Goal: Task Accomplishment & Management: Manage account settings

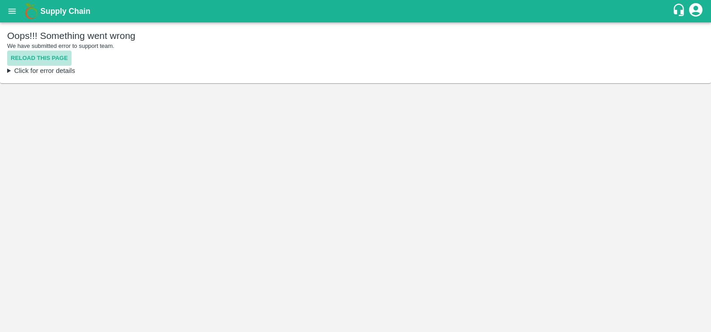
click at [41, 59] on button "Reload this page" at bounding box center [39, 59] width 64 height 16
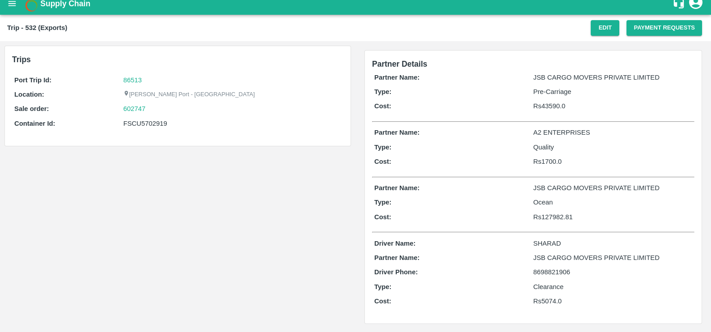
scroll to position [7, 0]
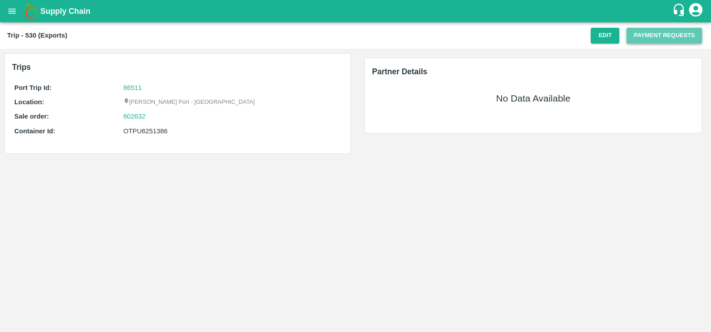
click at [635, 40] on button "Payment Requests" at bounding box center [665, 36] width 76 height 16
click at [601, 34] on button "Edit" at bounding box center [605, 36] width 29 height 16
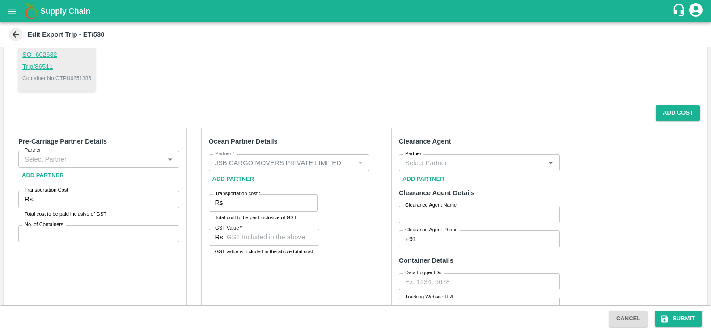
scroll to position [101, 0]
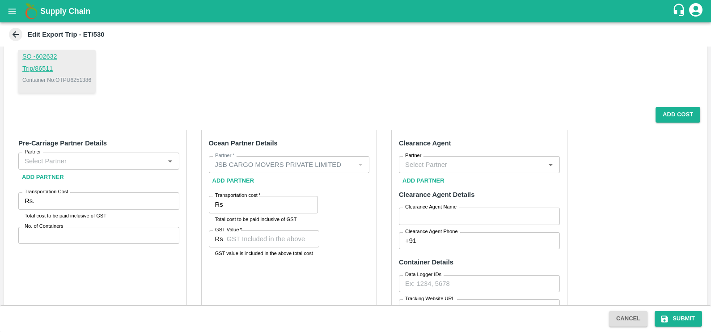
drag, startPoint x: 347, startPoint y: 165, endPoint x: 361, endPoint y: 165, distance: 14.8
click at [361, 165] on div at bounding box center [360, 165] width 11 height 12
click at [231, 181] on button "Add Partner" at bounding box center [233, 181] width 49 height 16
click at [125, 159] on input "Partner" at bounding box center [91, 161] width 141 height 12
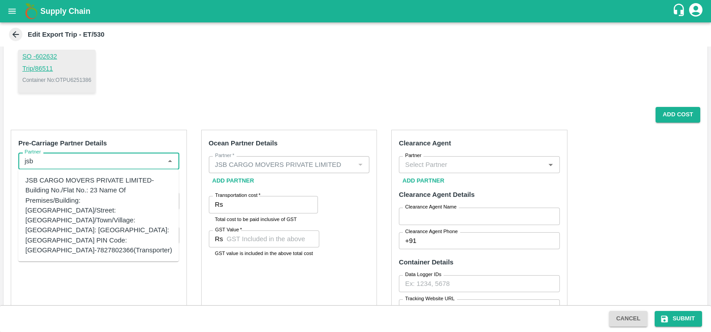
click at [122, 198] on div "JSB CARGO MOVERS PRIVATE LIMITED-Building No./Flat No.: 23 Name Of Premises/Bui…" at bounding box center [98, 215] width 147 height 80
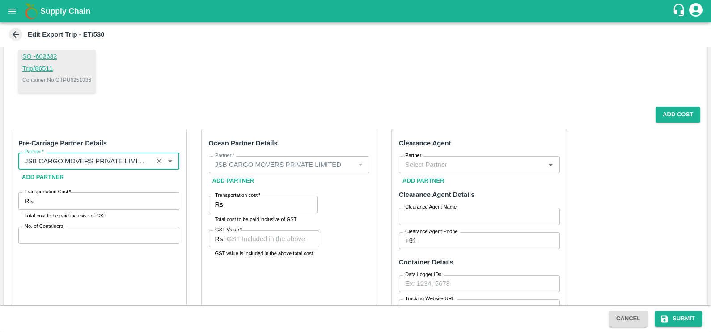
type input "JSB CARGO MOVERS PRIVATE LIMITED-Building No./Flat No.: 23 Name Of Premises/Bui…"
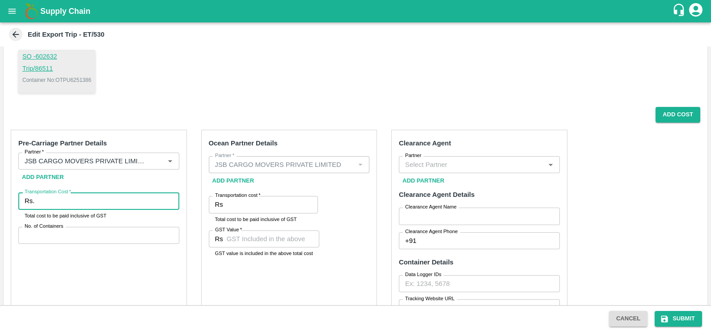
click at [115, 197] on input "Transportation Cost   *" at bounding box center [108, 200] width 141 height 17
type input "15590"
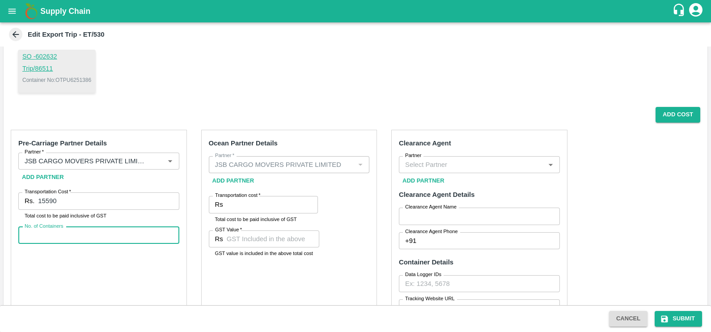
click at [136, 234] on input "No. of Containers" at bounding box center [98, 235] width 161 height 17
type input "1"
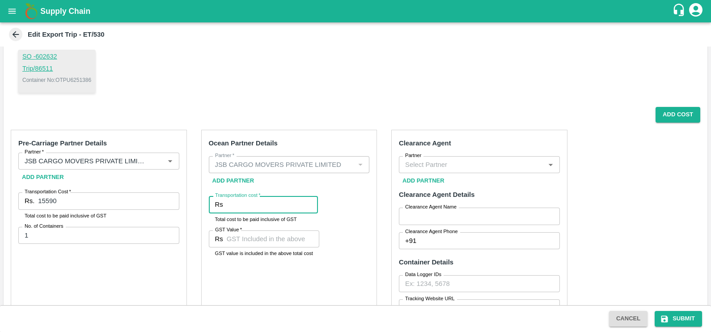
click at [259, 203] on input "Transportation cost   *" at bounding box center [272, 204] width 91 height 17
paste input "127767.64"
type input "127767.64"
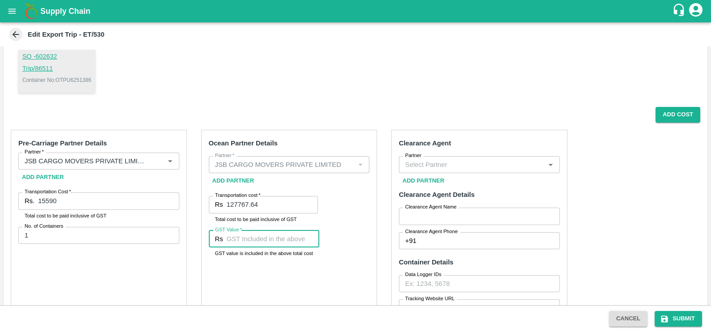
click at [284, 244] on input "GST Value   *" at bounding box center [273, 238] width 93 height 17
paste input "11976.7"
type input "11976.7"
click at [483, 161] on input "Partner" at bounding box center [472, 165] width 141 height 12
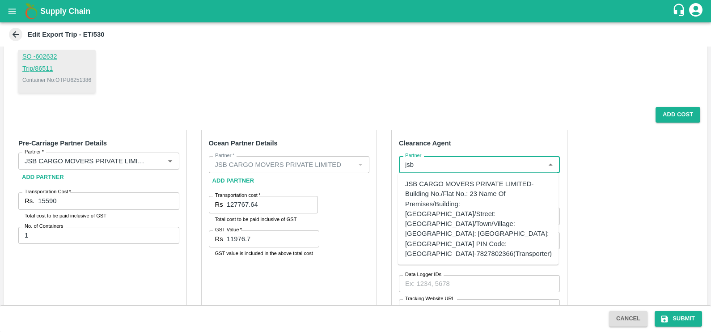
click at [494, 191] on div "JSB CARGO MOVERS PRIVATE LIMITED-Building No./Flat No.: 23 Name Of Premises/Bui…" at bounding box center [478, 219] width 147 height 80
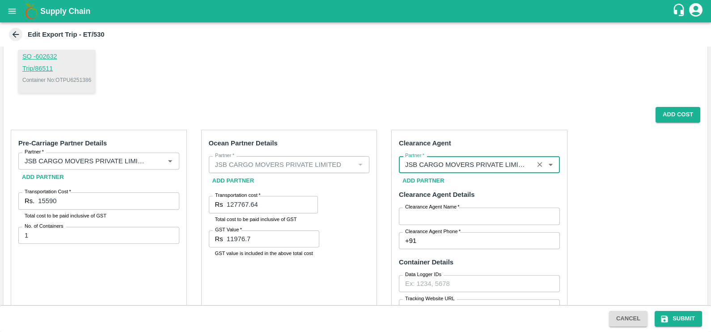
type input "JSB CARGO MOVERS PRIVATE LIMITED-Building No./Flat No.: 23 Name Of Premises/Bui…"
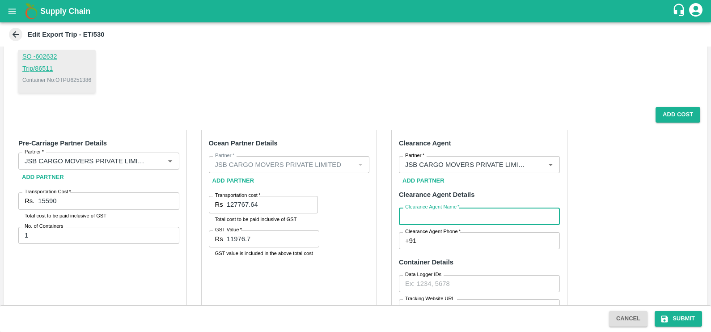
click at [466, 209] on input "Clearance Agent Name   *" at bounding box center [479, 216] width 161 height 17
type input "sharad"
type input "7387698255"
type input "5074.0"
type input "6985.44"
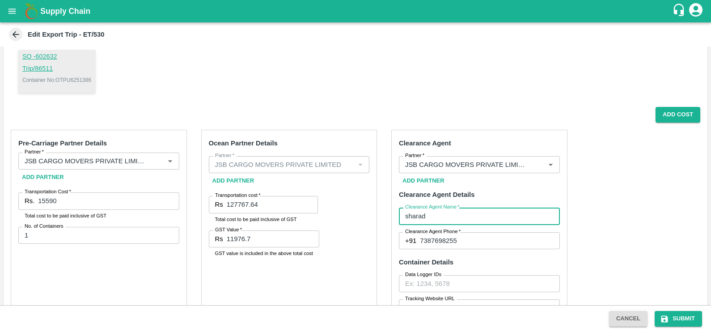
type input "1700"
type input "00"
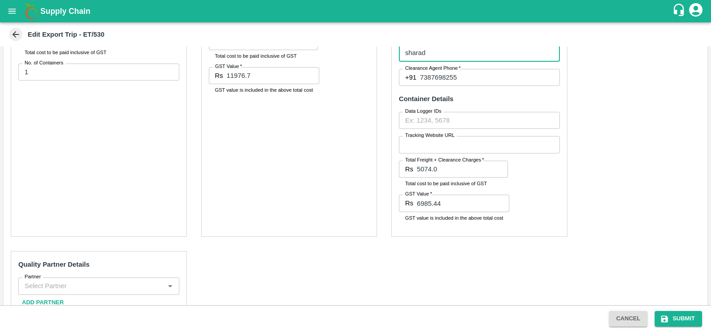
scroll to position [264, 0]
type input "sharad"
click at [450, 199] on input "6985.44" at bounding box center [463, 202] width 93 height 17
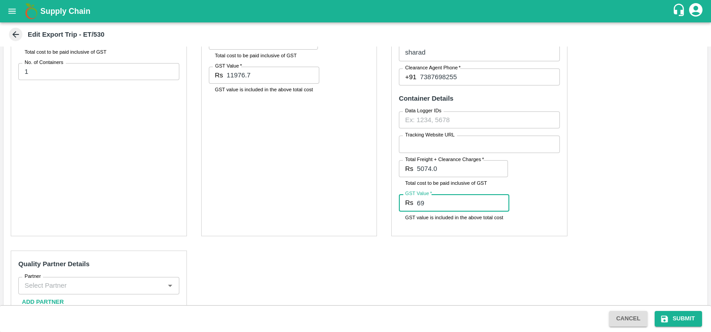
type input "6"
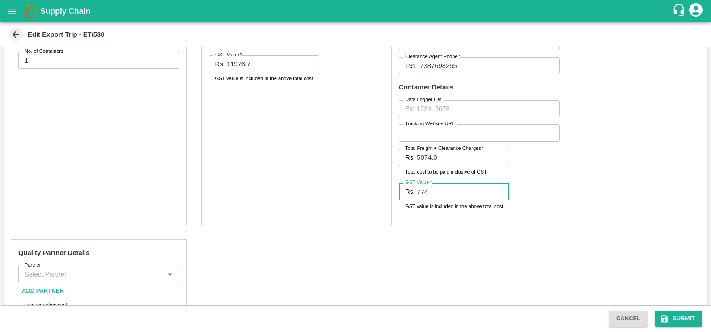
scroll to position [277, 0]
type input "774"
click at [98, 268] on input "Partner" at bounding box center [91, 273] width 141 height 12
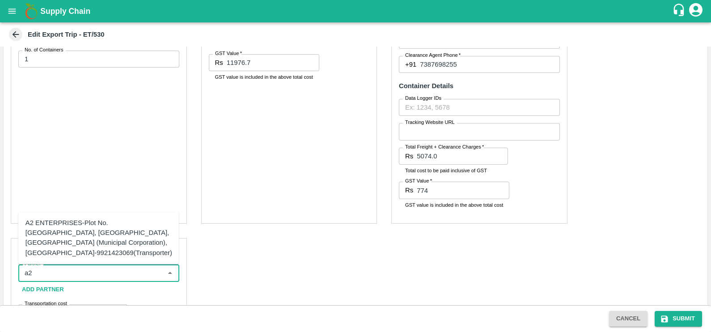
click at [83, 235] on div "A2 ENTERPRISES-Plot No.16 Devikanandan Apartment, Mahadev Bagh, Near Godavari C…" at bounding box center [98, 238] width 147 height 40
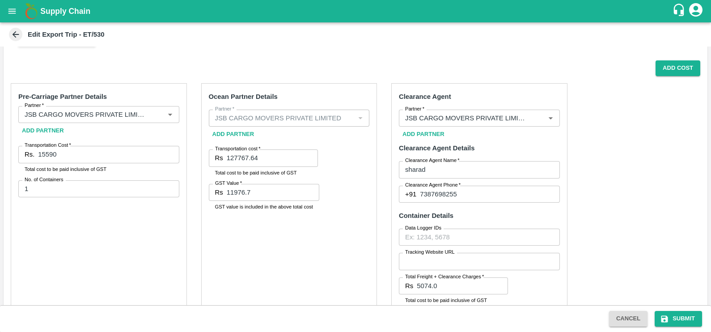
scroll to position [134, 0]
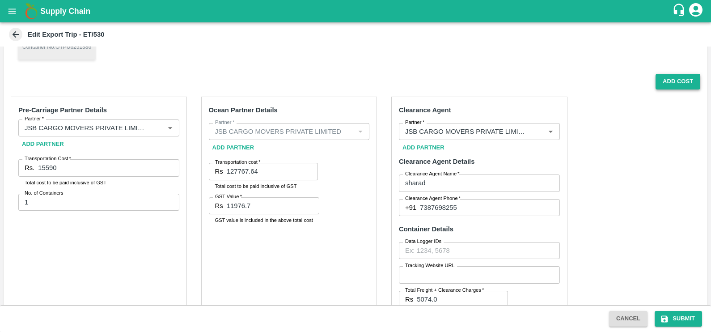
type input "A2 ENTERPRISES-Plot No.16 Devikanandan Apartment, Mahadev Bagh, Near Godavari C…"
click at [678, 83] on button "Add Cost" at bounding box center [678, 82] width 45 height 16
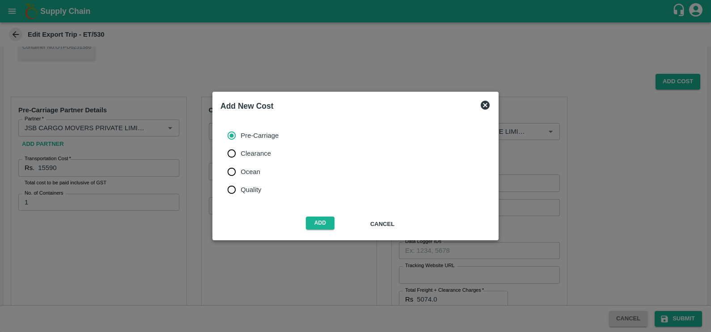
click at [246, 172] on span "Ocean" at bounding box center [251, 172] width 20 height 10
click at [241, 172] on input "Ocean" at bounding box center [232, 172] width 18 height 18
radio input "true"
click at [316, 222] on button "Add" at bounding box center [320, 222] width 29 height 13
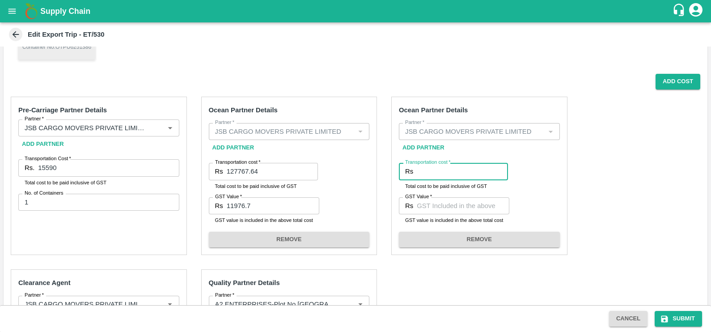
click at [445, 175] on input "Transportation cost   *" at bounding box center [462, 171] width 91 height 17
paste input "21994.61"
type input "21994.61"
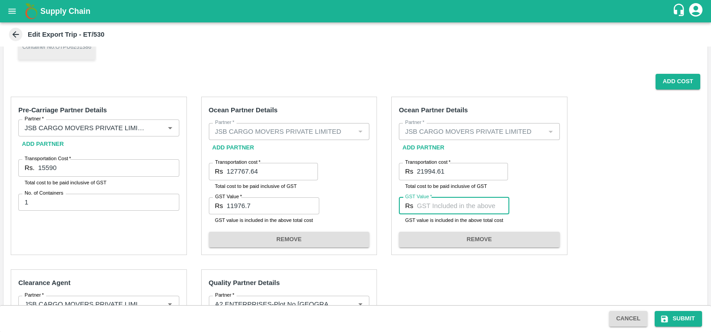
click at [445, 200] on input "GST Value   *" at bounding box center [463, 205] width 93 height 17
paste input "3355.11"
type input "3355.11"
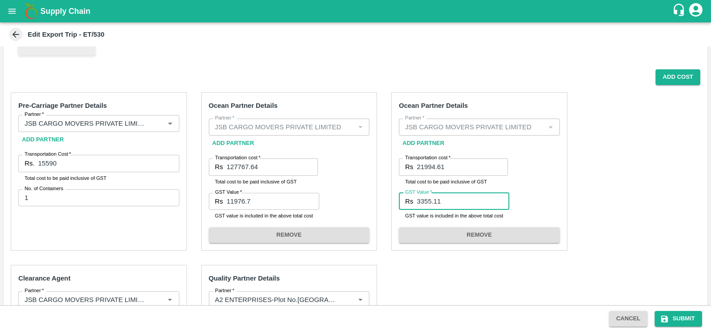
scroll to position [117, 0]
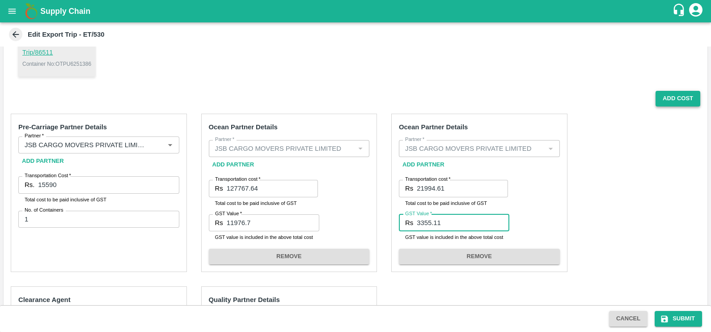
click at [658, 94] on button "Add Cost" at bounding box center [678, 99] width 45 height 16
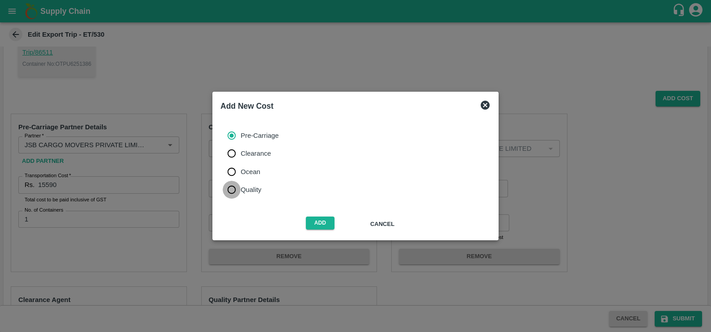
click at [234, 190] on input "Quality" at bounding box center [232, 190] width 18 height 18
radio input "true"
click at [306, 221] on button "Add" at bounding box center [320, 222] width 29 height 13
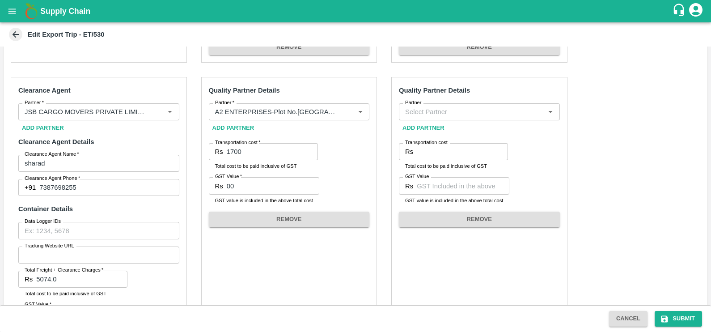
scroll to position [324, 0]
click at [434, 116] on input "Partner" at bounding box center [472, 114] width 141 height 12
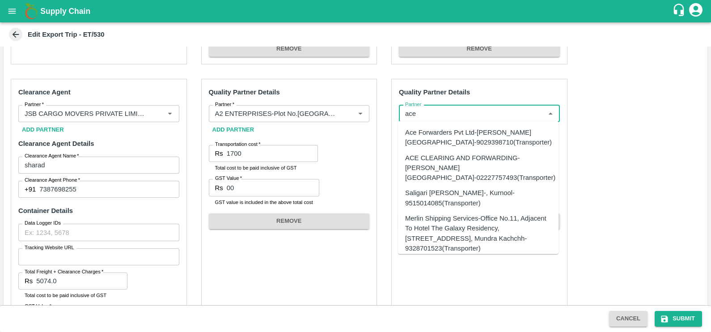
click at [441, 134] on div "Ace Forwarders Pvt Ltd-[PERSON_NAME][GEOGRAPHIC_DATA]-9029398710(Transporter)" at bounding box center [478, 137] width 147 height 20
type input "Ace Forwarders Pvt Ltd-[PERSON_NAME][GEOGRAPHIC_DATA]-9029398710(Transporter)"
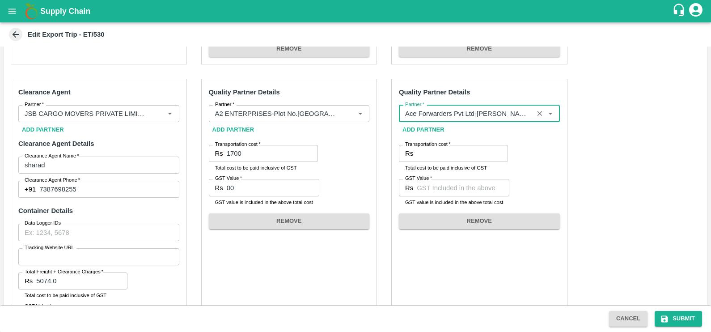
click at [469, 114] on input "Partner   *" at bounding box center [466, 114] width 129 height 12
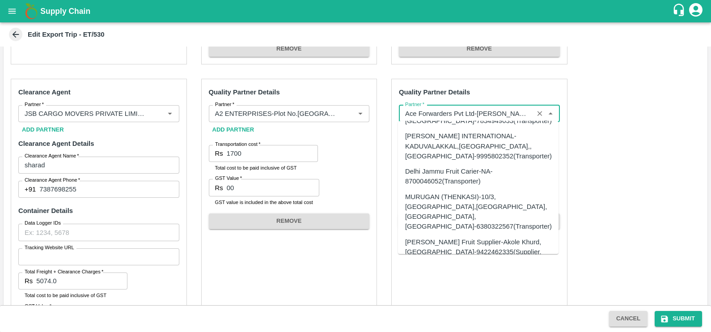
scroll to position [10579, 0]
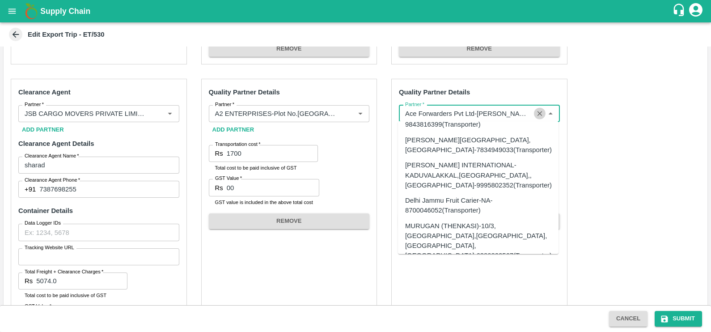
click at [538, 112] on icon "Clear" at bounding box center [540, 113] width 5 height 5
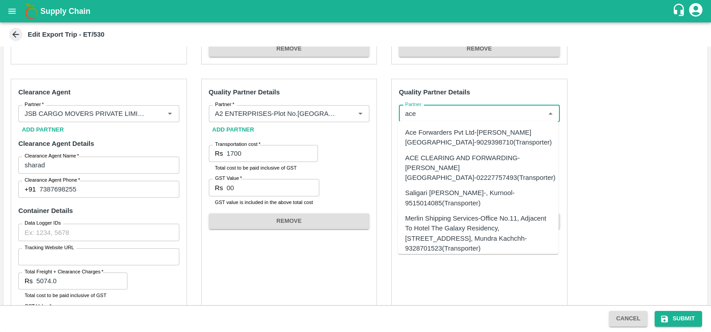
click at [458, 166] on div "ACE CLEARING AND FORWARDING-[GEOGRAPHIC_DATA]-02227757493(Transporter)" at bounding box center [480, 168] width 150 height 30
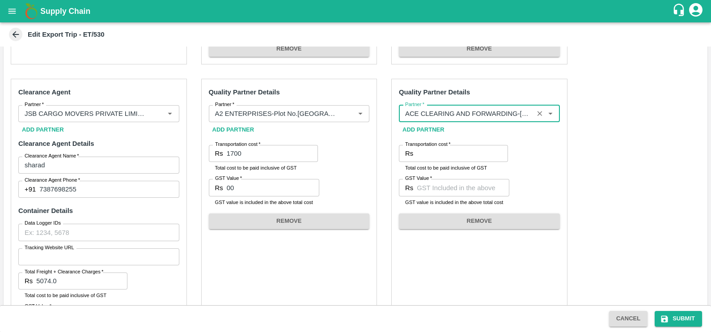
type input "ACE CLEARING AND FORWARDING-[GEOGRAPHIC_DATA]-02227757493(Transporter)"
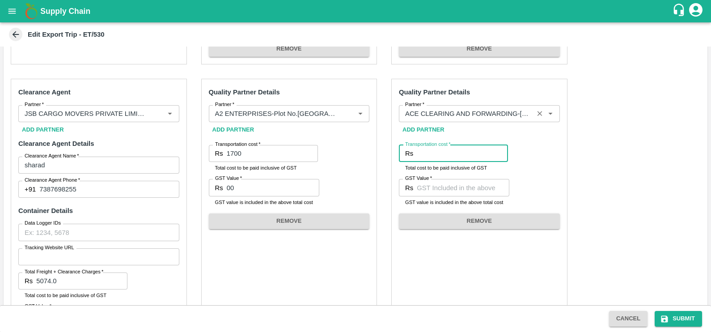
click at [450, 152] on input "Transportation cost   *" at bounding box center [462, 153] width 91 height 17
type input "1450"
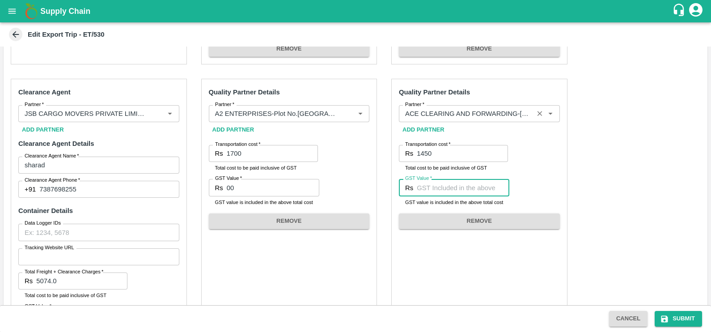
click at [442, 191] on input "GST Value   *" at bounding box center [463, 187] width 93 height 17
click at [435, 185] on input "GST Value   *" at bounding box center [462, 187] width 91 height 17
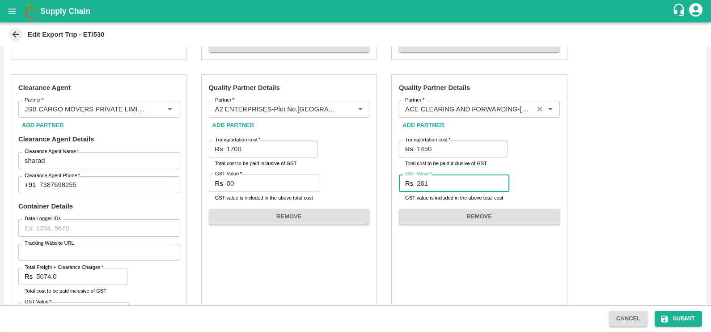
scroll to position [378, 0]
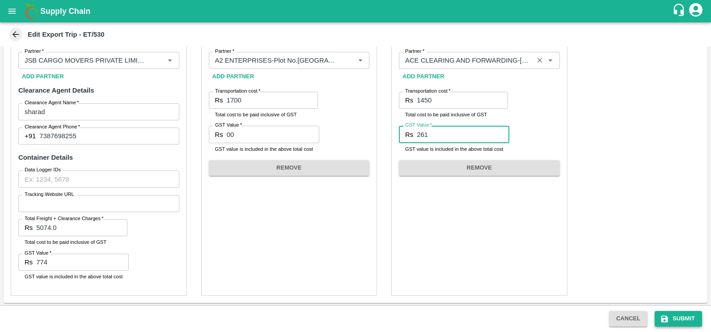
type input "261"
click at [669, 320] on button "Submit" at bounding box center [678, 319] width 47 height 16
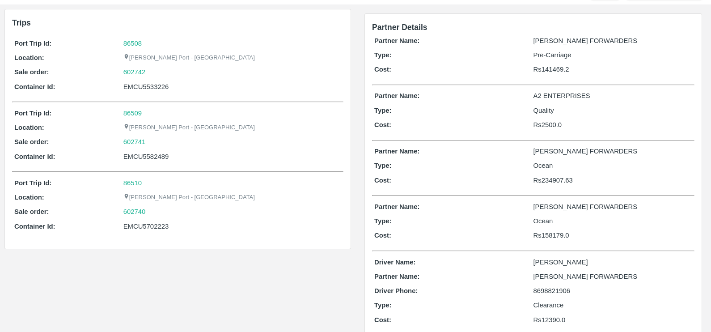
scroll to position [63, 0]
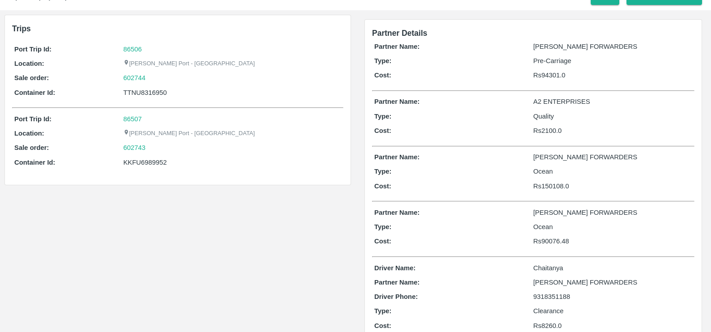
scroll to position [63, 0]
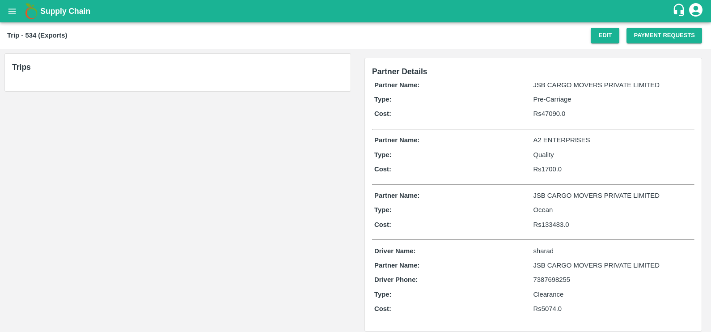
scroll to position [8, 0]
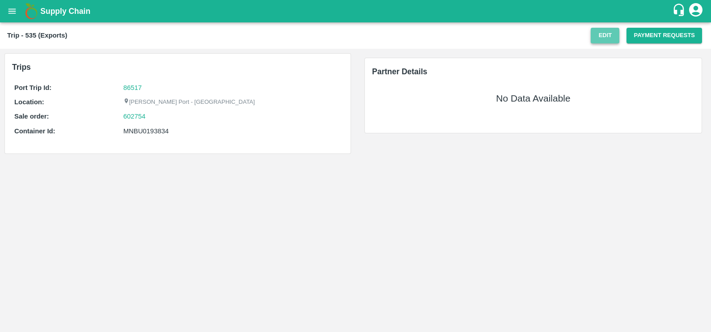
click at [604, 38] on button "Edit" at bounding box center [605, 36] width 29 height 16
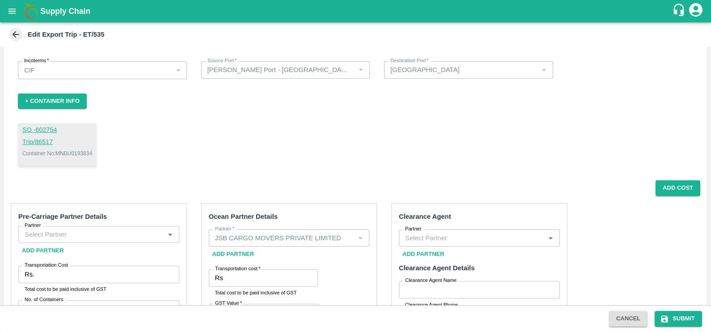
scroll to position [26, 0]
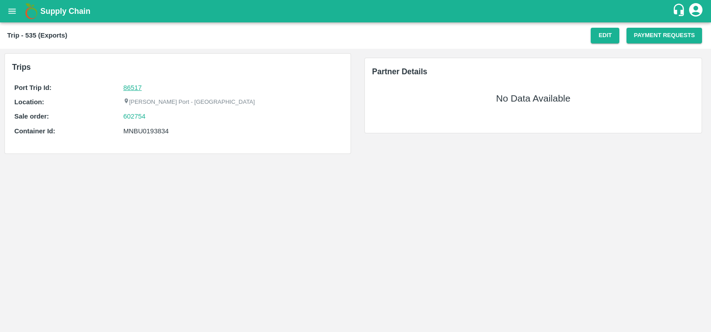
click at [133, 86] on link "86517" at bounding box center [132, 87] width 18 height 7
click at [129, 110] on div "Port Trip Id: 86517 Location: Jawaharlal Nehru Port - Nhava Sheva Sale order: 6…" at bounding box center [177, 112] width 331 height 62
click at [130, 117] on link "602754" at bounding box center [134, 116] width 22 height 10
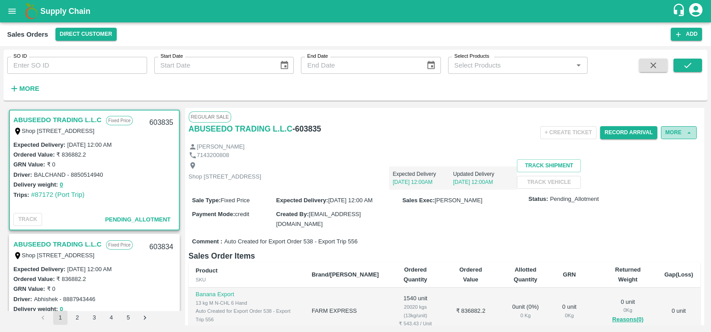
click at [673, 136] on button "More" at bounding box center [679, 132] width 36 height 13
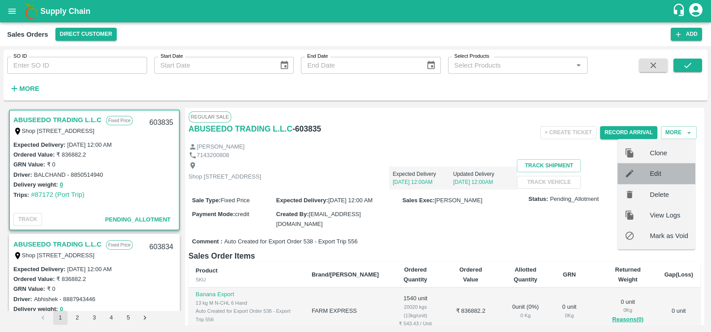
click at [658, 175] on span "Edit" at bounding box center [669, 174] width 38 height 10
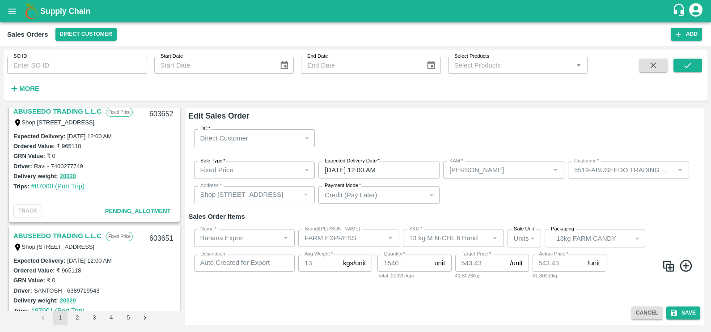
scroll to position [2134, 0]
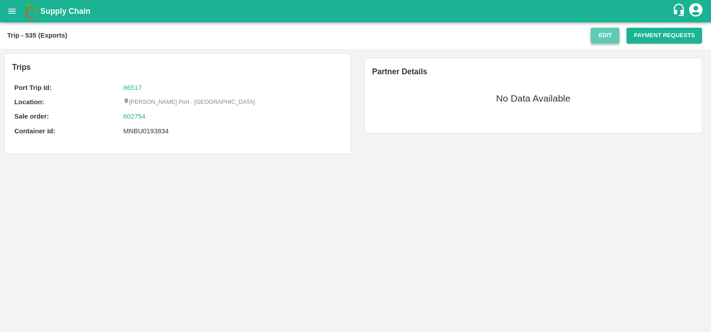
click at [598, 34] on button "Edit" at bounding box center [605, 36] width 29 height 16
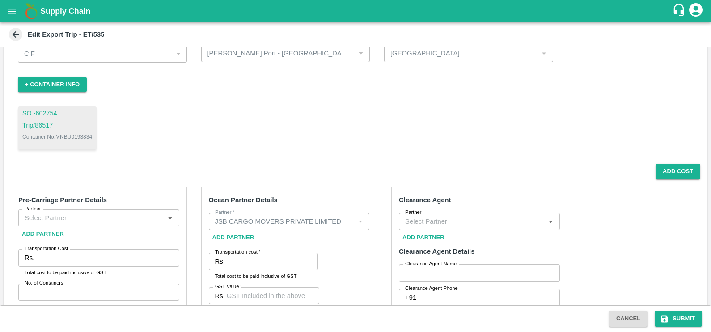
scroll to position [42, 0]
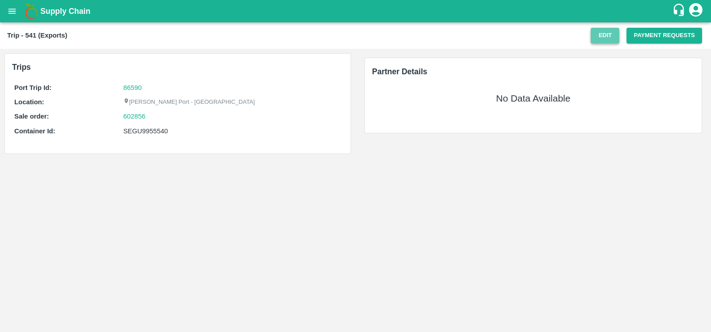
click at [598, 39] on button "Edit" at bounding box center [605, 36] width 29 height 16
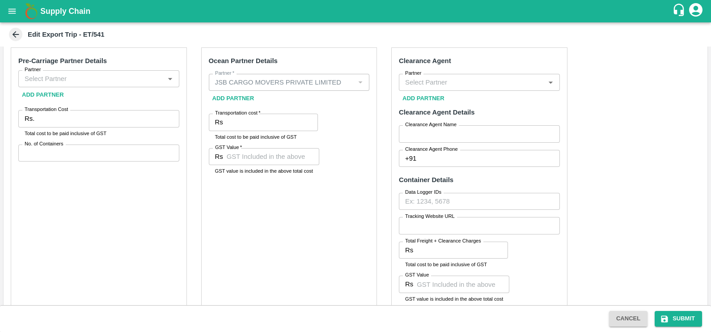
scroll to position [176, 0]
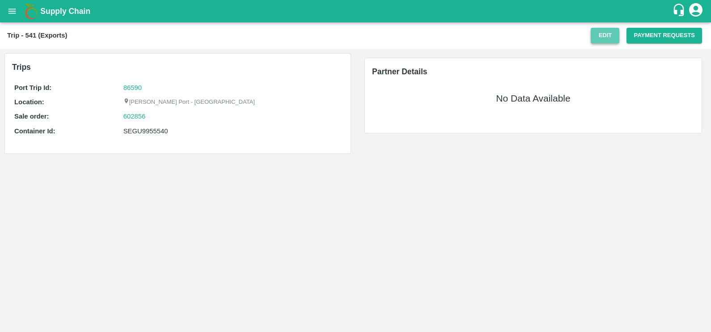
click at [608, 40] on button "Edit" at bounding box center [605, 36] width 29 height 16
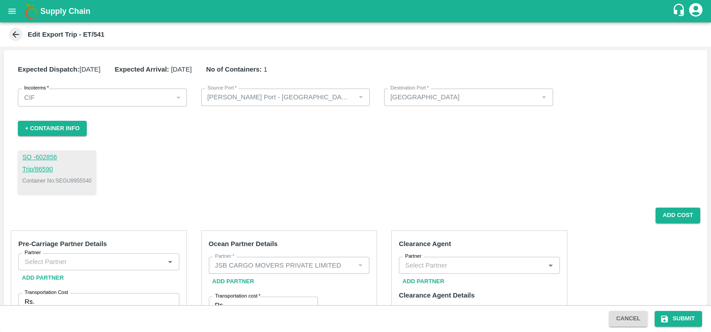
click at [115, 254] on div "Partner" at bounding box center [98, 261] width 161 height 17
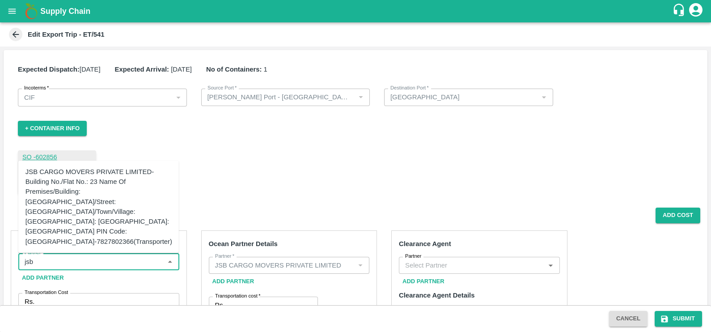
click at [81, 199] on div "JSB CARGO MOVERS PRIVATE LIMITED-Building No./Flat No.: 23 Name Of Premises/Bui…" at bounding box center [98, 207] width 147 height 80
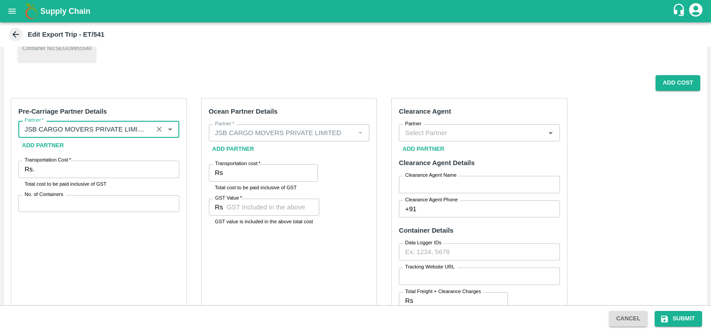
scroll to position [137, 0]
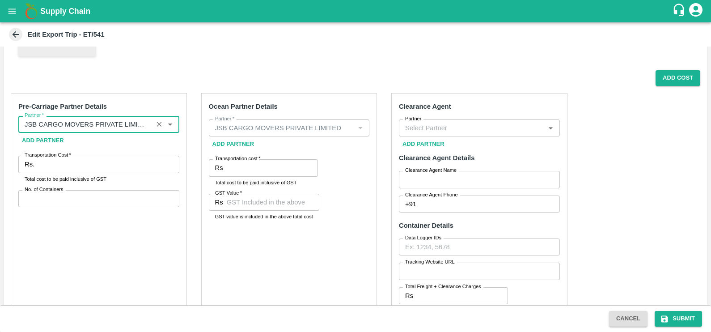
type input "JSB CARGO MOVERS PRIVATE LIMITED-Building No./Flat No.: 23 Name Of Premises/Bui…"
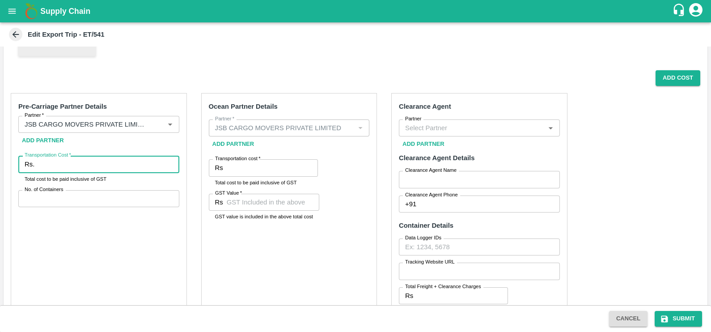
click at [90, 163] on input "Transportation Cost   *" at bounding box center [108, 164] width 141 height 17
type input "15590"
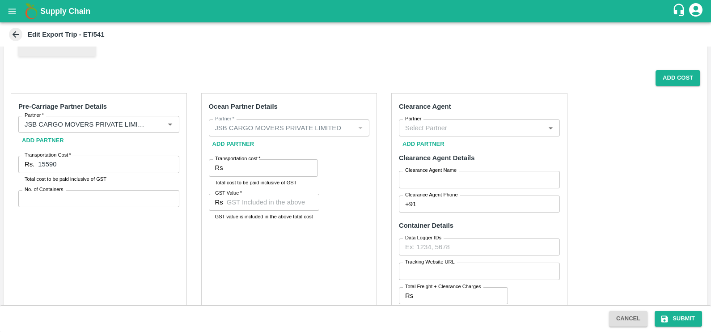
drag, startPoint x: 66, startPoint y: 210, endPoint x: 63, endPoint y: 202, distance: 8.6
click at [63, 202] on div "Pre-Carriage Partner Details Partner   * Partner   * Add Partner Transportation…" at bounding box center [99, 228] width 176 height 270
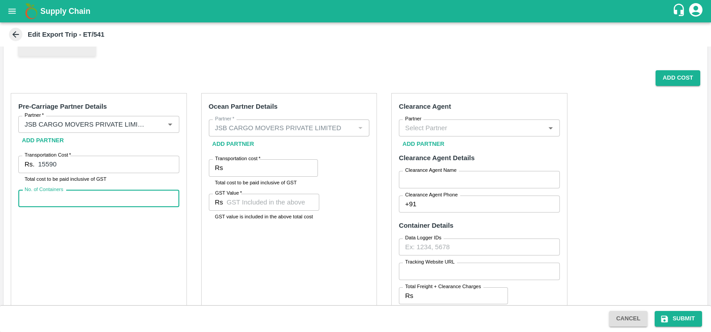
click at [63, 202] on input "No. of Containers" at bounding box center [98, 198] width 161 height 17
type input "1"
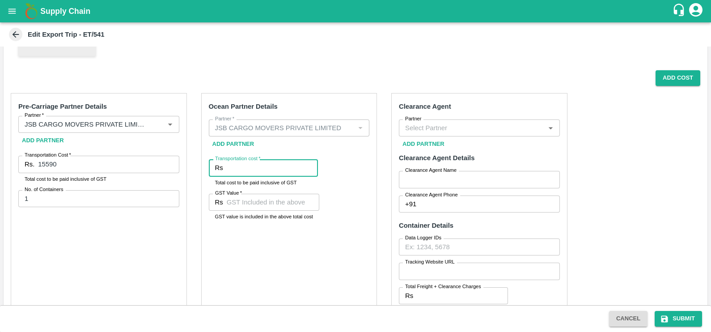
click at [274, 173] on input "Transportation cost   *" at bounding box center [272, 167] width 91 height 17
paste input "165745.42"
type input "165745"
click at [289, 199] on input "GST Value   *" at bounding box center [273, 202] width 93 height 17
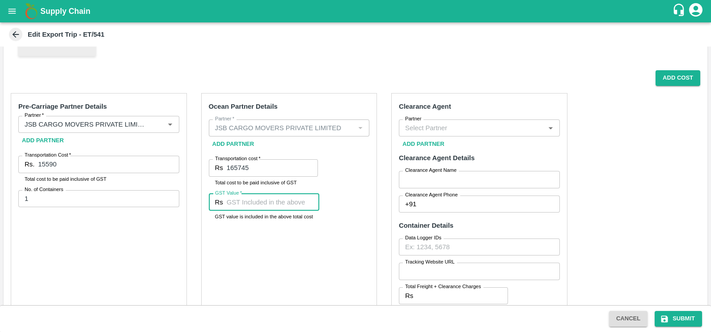
paste input "12751.42"
type input "12751.42"
click at [437, 128] on input "Partner" at bounding box center [472, 128] width 141 height 12
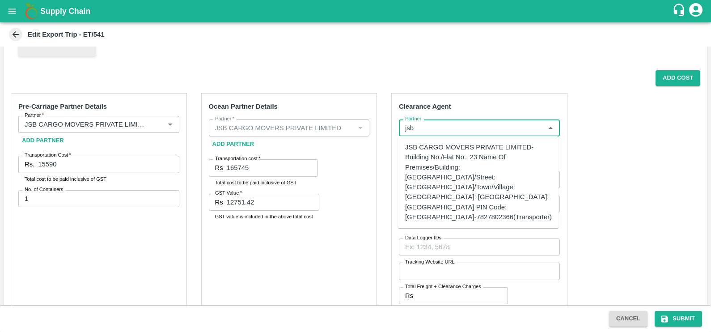
click at [442, 142] on div "JSB CARGO MOVERS PRIVATE LIMITED-Building No./Flat No.: 23 Name Of Premises/Bui…" at bounding box center [478, 182] width 147 height 80
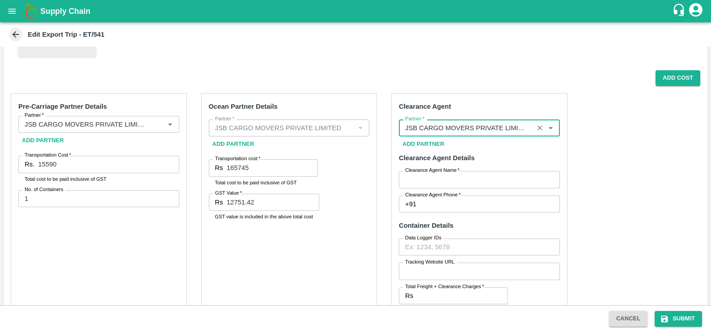
type input "JSB CARGO MOVERS PRIVATE LIMITED-Building No./Flat No.: 23 Name Of Premises/Bui…"
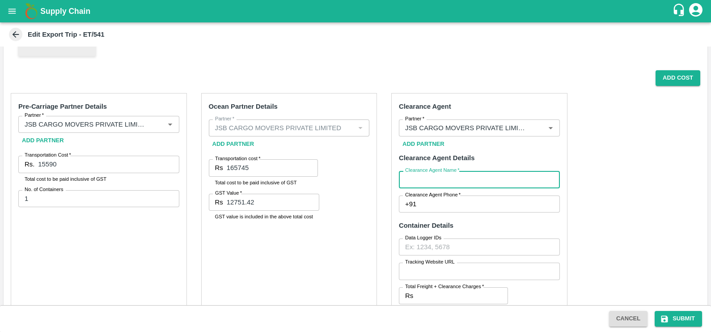
click at [449, 183] on input "Clearance Agent Name   *" at bounding box center [479, 179] width 161 height 17
click at [468, 178] on input "SHARAD" at bounding box center [479, 179] width 161 height 17
type input "sharad"
type input "7387698255"
type input "5074.0"
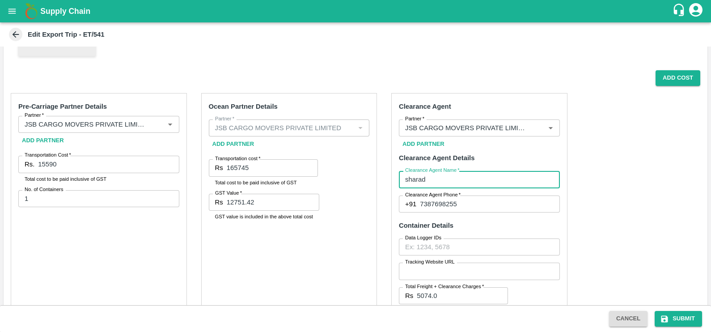
type input "774"
type input "1700"
type input "00"
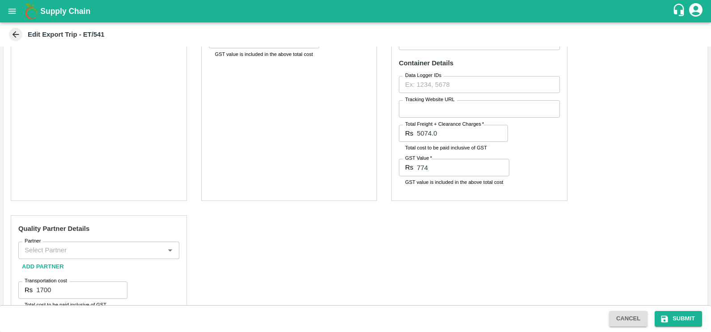
scroll to position [305, 0]
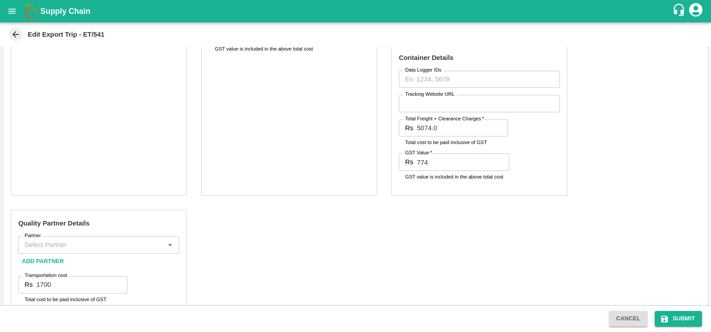
click at [23, 244] on input "Partner" at bounding box center [91, 245] width 141 height 12
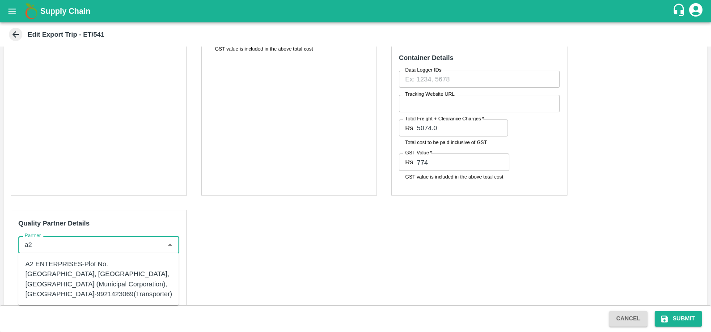
click at [60, 285] on div "A2 ENTERPRISES-Plot No.[GEOGRAPHIC_DATA], [GEOGRAPHIC_DATA], [GEOGRAPHIC_DATA] …" at bounding box center [98, 279] width 147 height 40
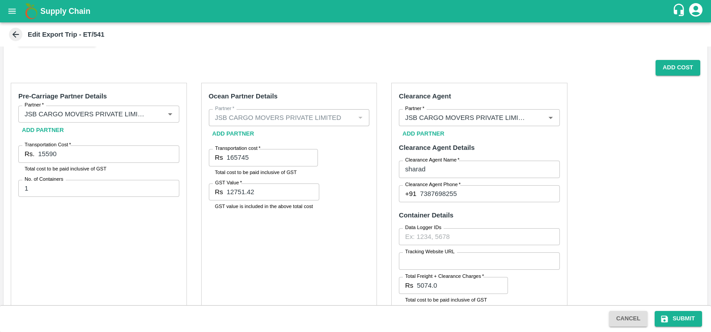
scroll to position [133, 0]
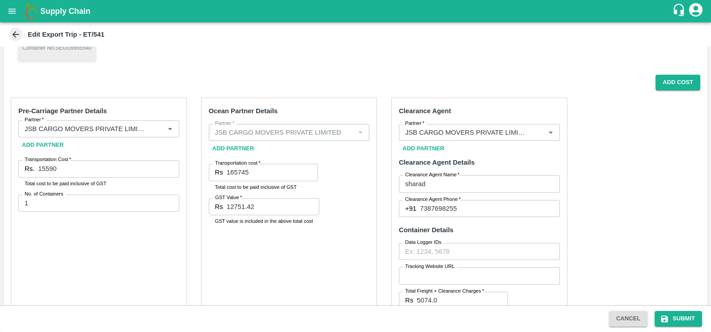
type input "A2 ENTERPRISES-Plot No.[GEOGRAPHIC_DATA], [GEOGRAPHIC_DATA], [GEOGRAPHIC_DATA] …"
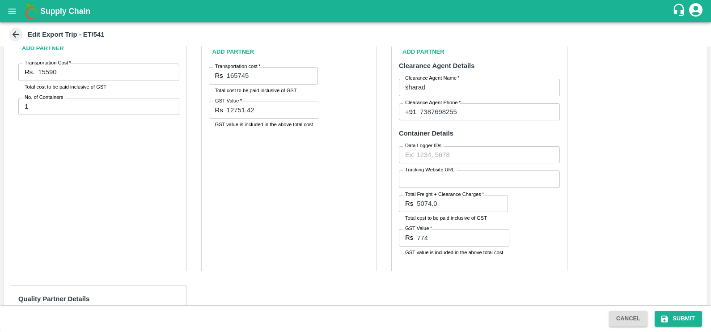
scroll to position [150, 0]
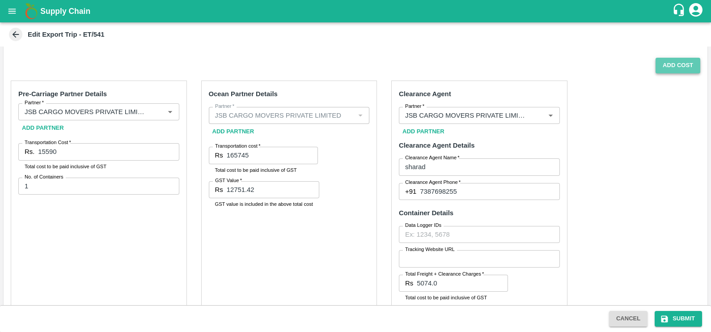
click at [663, 63] on button "Add Cost" at bounding box center [678, 66] width 45 height 16
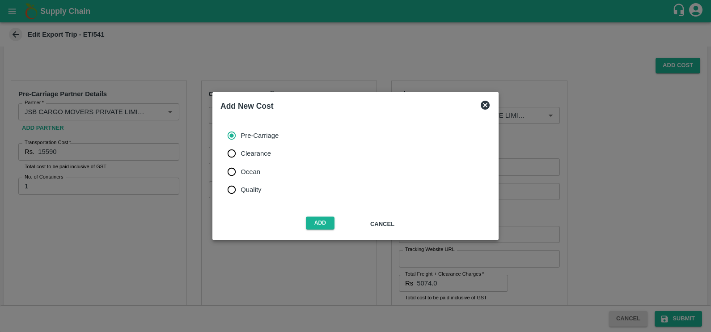
click at [267, 190] on label "Quality" at bounding box center [251, 190] width 56 height 18
click at [241, 190] on input "Quality" at bounding box center [232, 190] width 18 height 18
radio input "true"
click at [319, 221] on button "Add" at bounding box center [320, 222] width 29 height 13
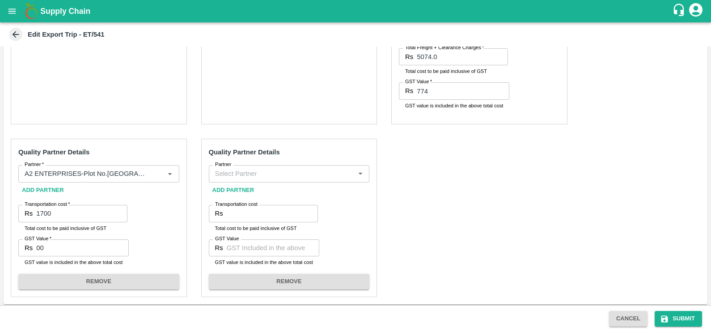
scroll to position [378, 0]
click at [238, 168] on input "Partner" at bounding box center [282, 172] width 141 height 12
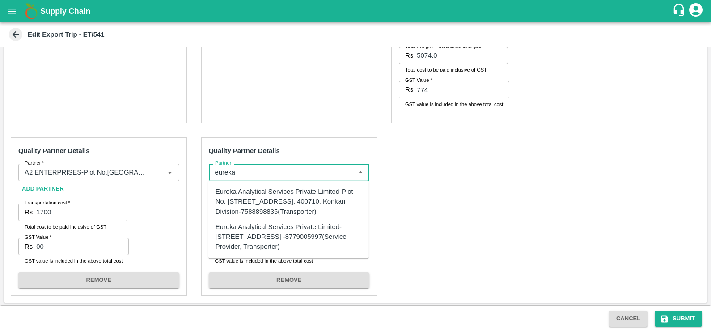
click at [259, 197] on div "Eureka Analytical Services Private Limited-Plot No. [STREET_ADDRESS], 400710, K…" at bounding box center [289, 202] width 146 height 30
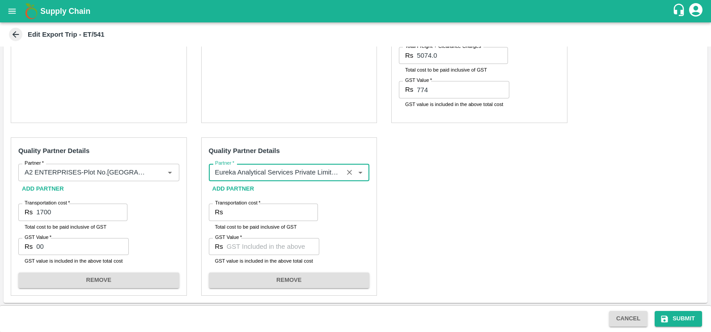
type input "Eureka Analytical Services Private Limited-Plot No. [STREET_ADDRESS], 400710, K…"
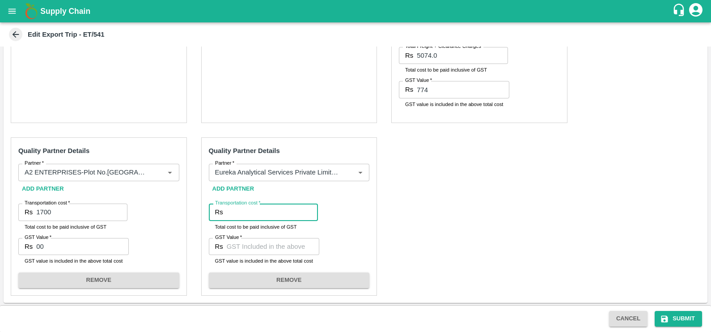
click at [250, 216] on input "Transportation cost   *" at bounding box center [272, 212] width 91 height 17
type input "6490"
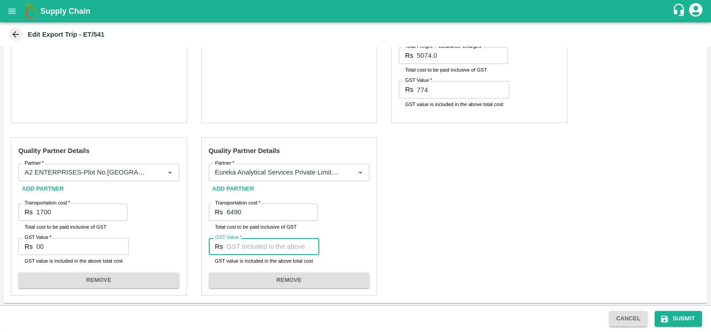
click at [280, 244] on input "GST Value   *" at bounding box center [273, 246] width 93 height 17
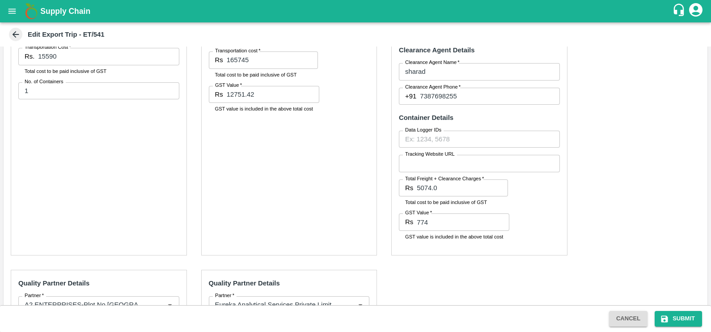
scroll to position [243, 0]
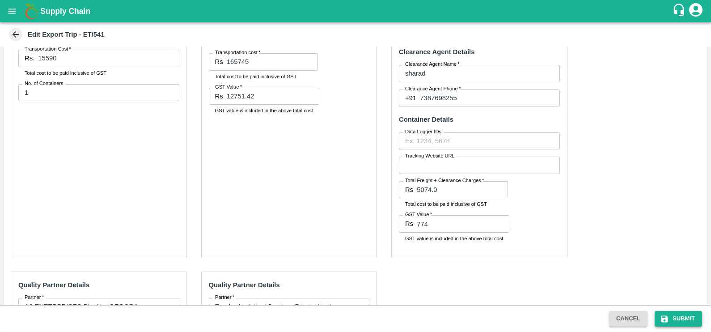
type input "990"
click at [673, 319] on button "Submit" at bounding box center [678, 319] width 47 height 16
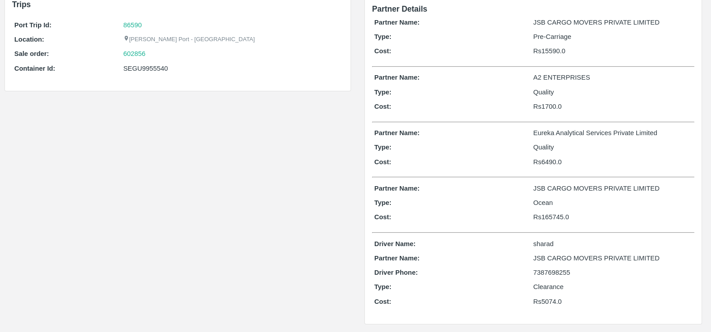
scroll to position [63, 0]
